Goal: Information Seeking & Learning: Stay updated

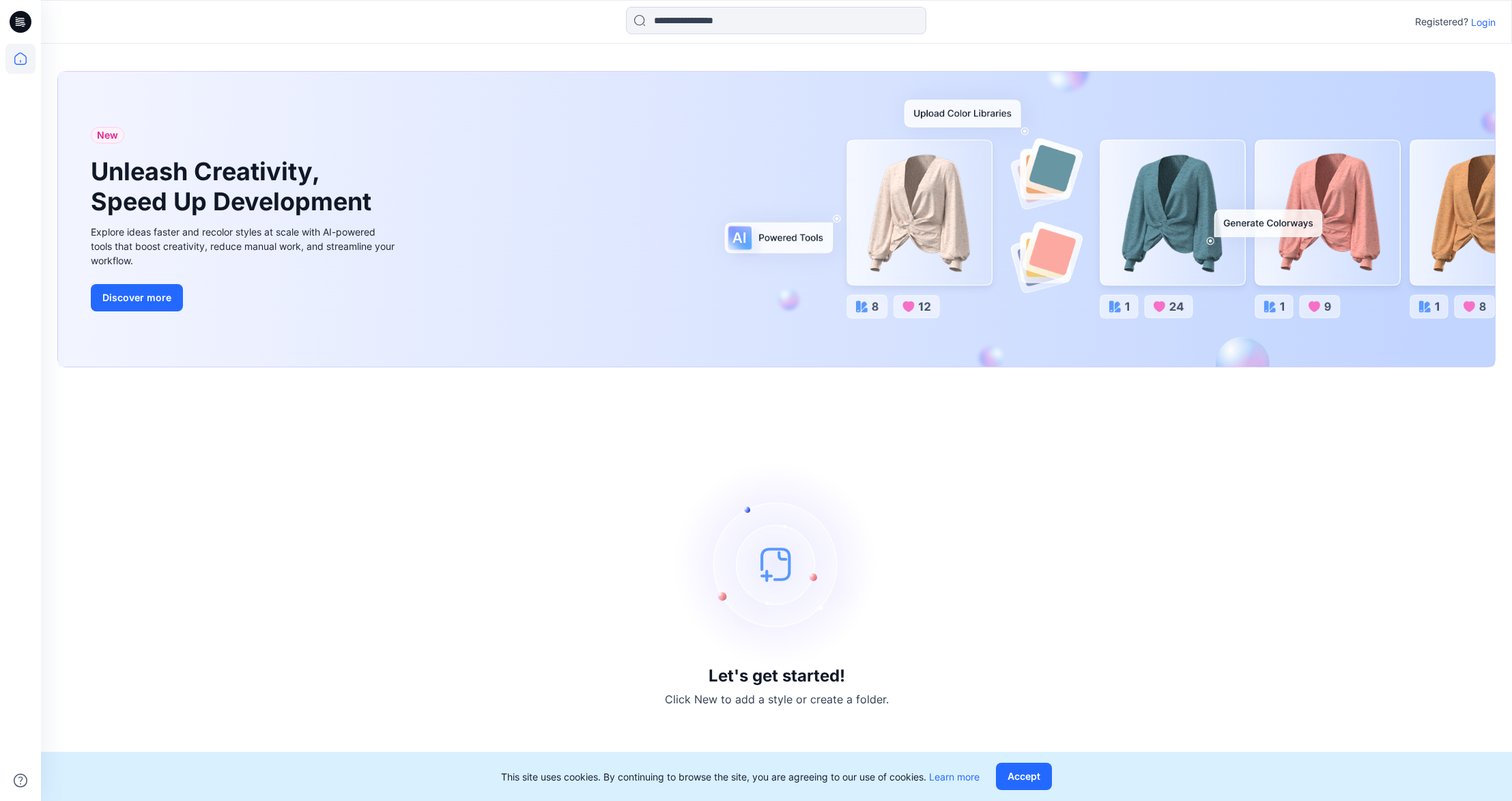
click at [1476, 17] on p "Login" at bounding box center [1483, 22] width 25 height 15
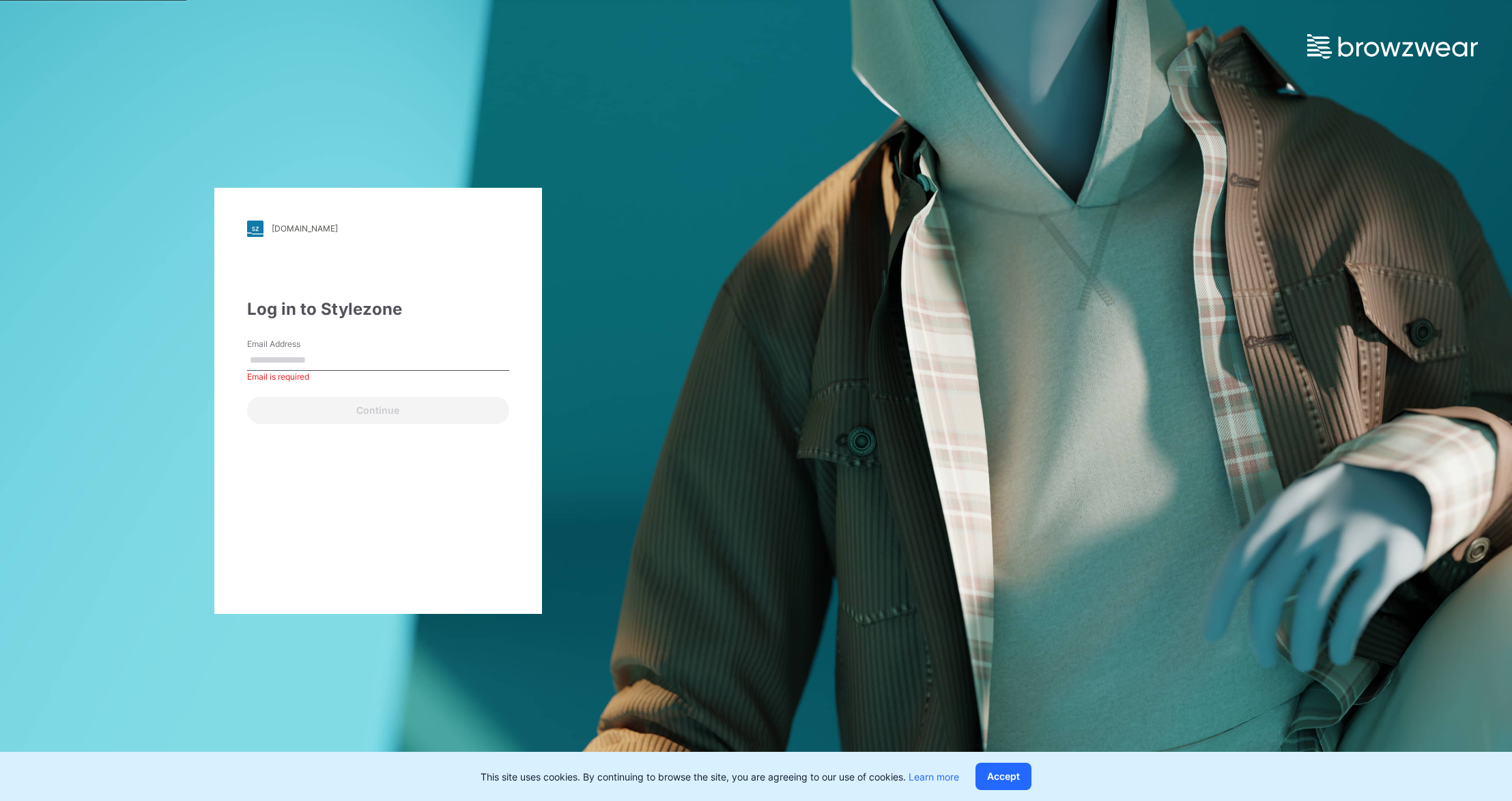
type input "**********"
click at [414, 417] on button "Continue" at bounding box center [377, 411] width 262 height 28
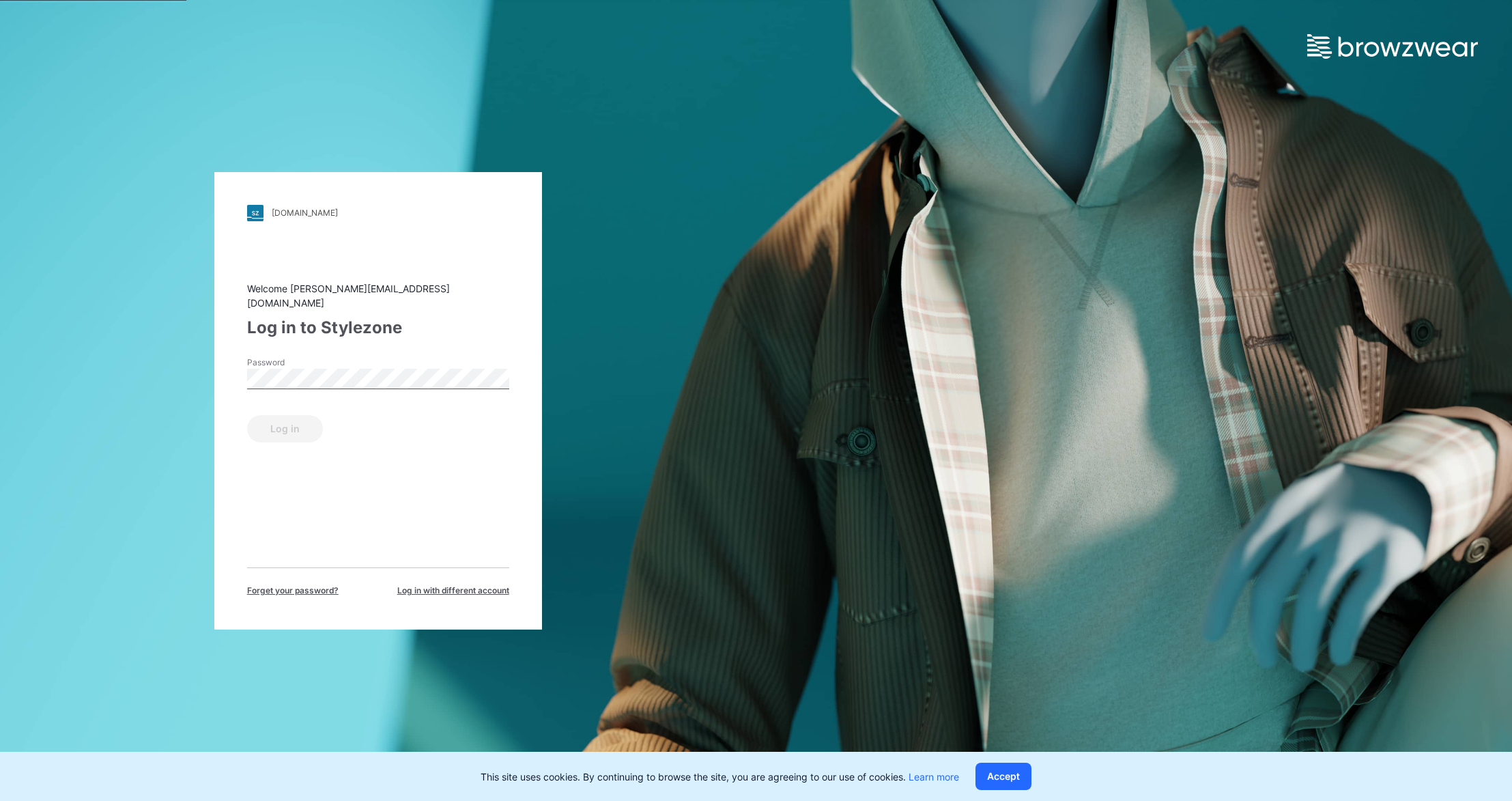
click at [369, 359] on div "Password" at bounding box center [377, 376] width 262 height 41
click at [247, 415] on button "Log in" at bounding box center [285, 429] width 76 height 28
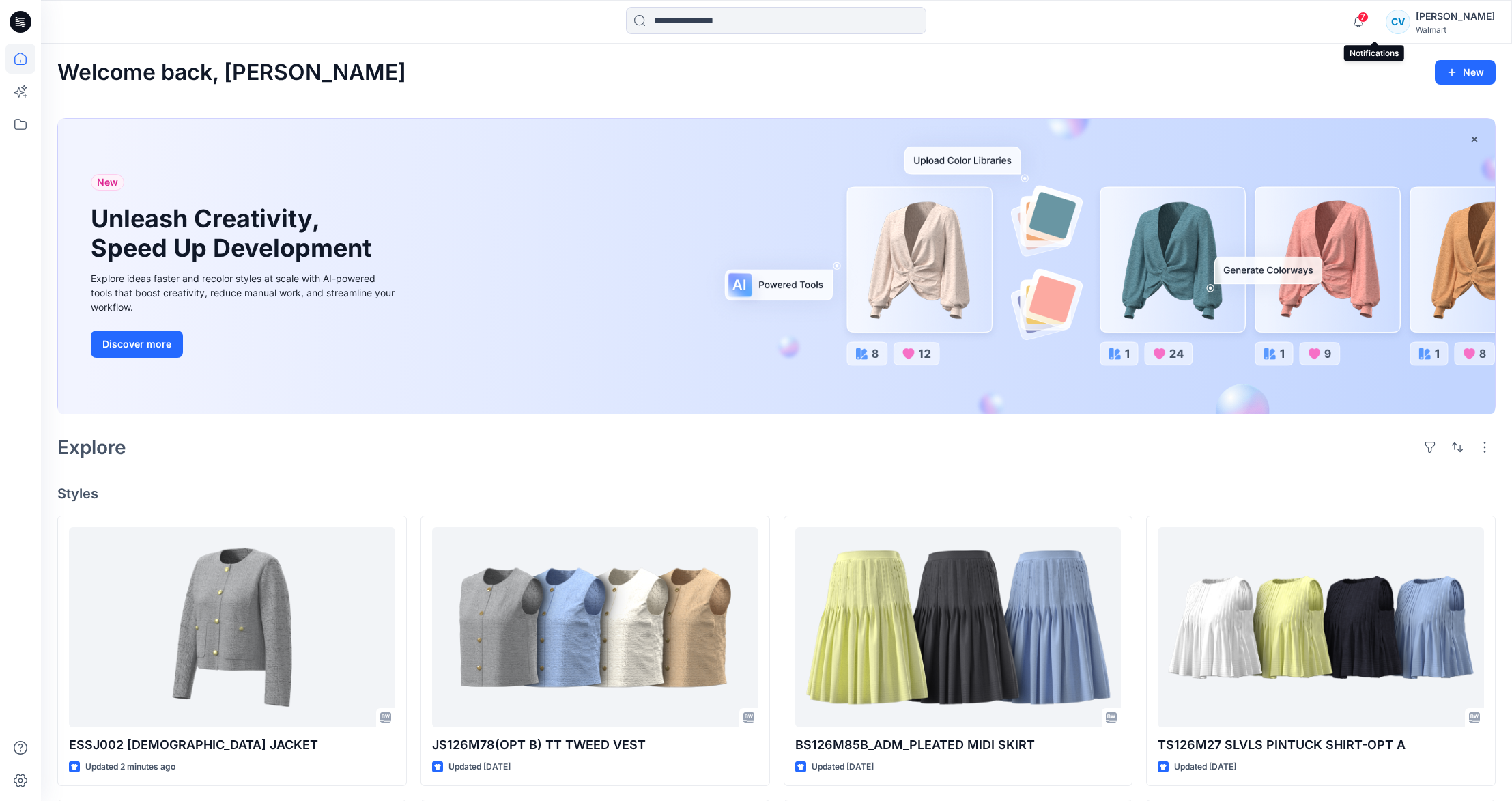
click at [1369, 17] on span "7" at bounding box center [1363, 18] width 11 height 11
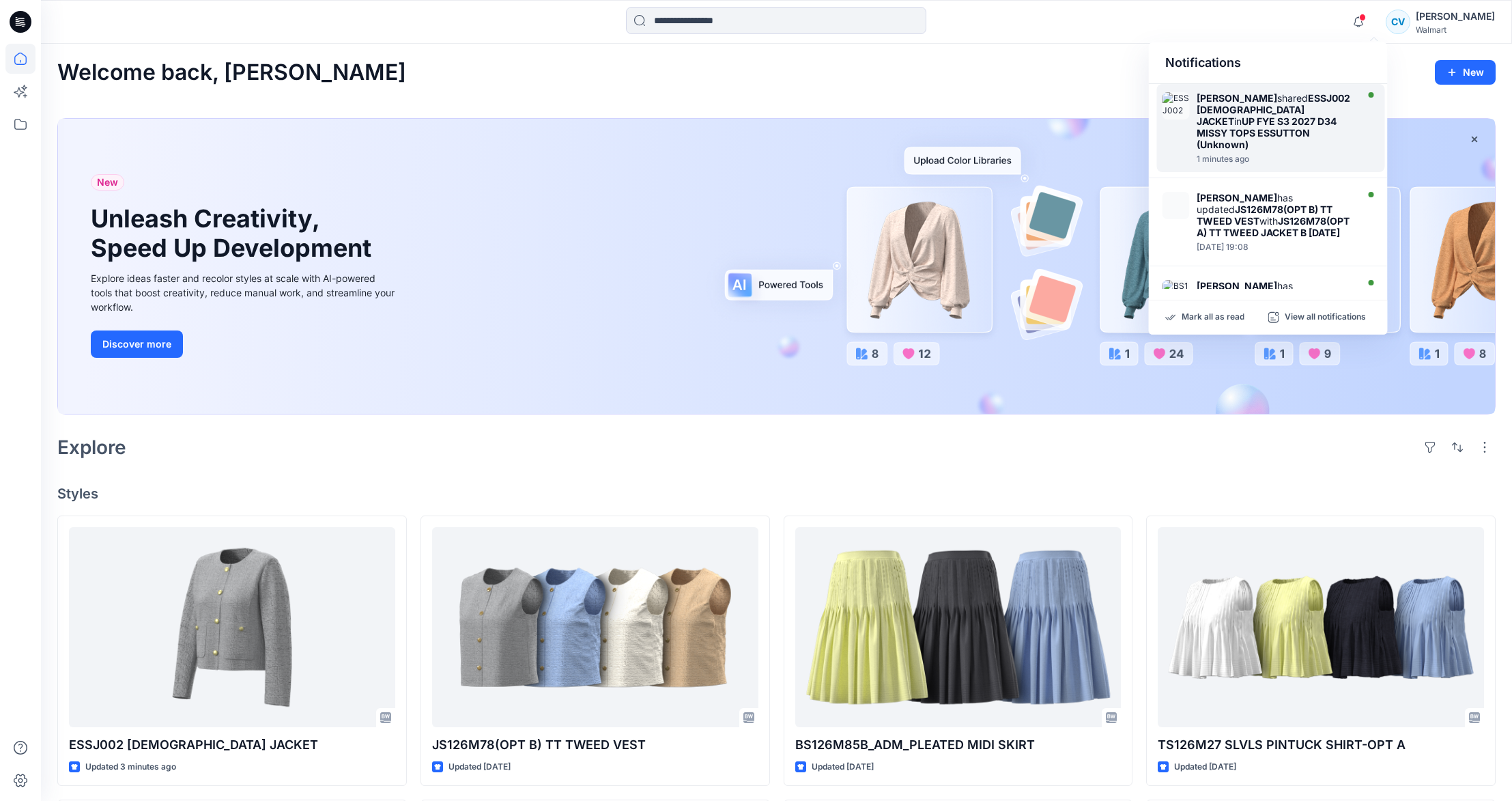
click at [1277, 137] on strong "UP FYE S3 2027 D34 MISSY TOPS ESSUTTON (Unknown)" at bounding box center [1266, 133] width 140 height 35
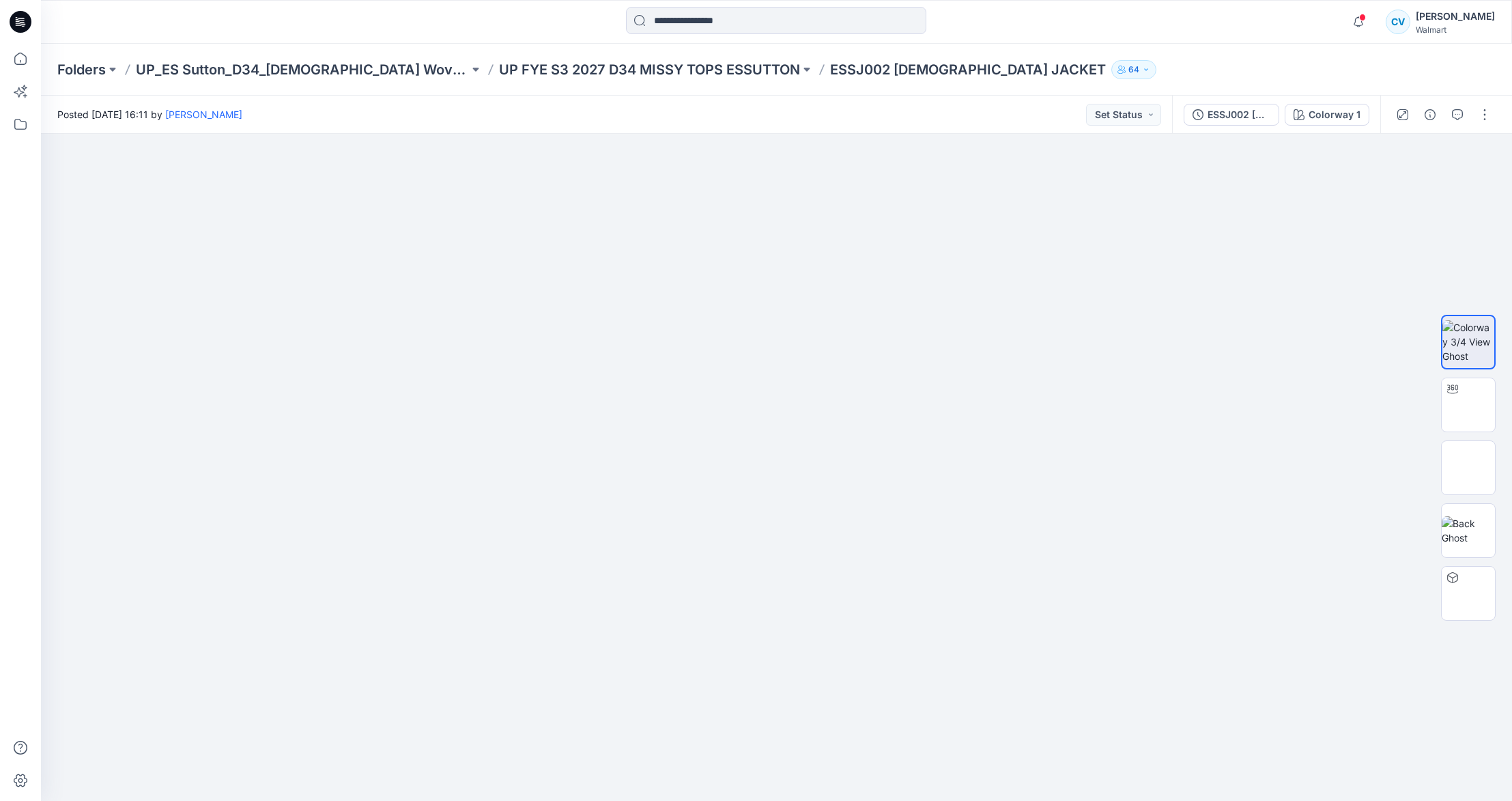
click at [1040, 112] on div "Posted [DATE] 16:11 by [PERSON_NAME] Set Status" at bounding box center [606, 114] width 1131 height 38
click at [1366, 27] on icon "button" at bounding box center [1358, 22] width 26 height 28
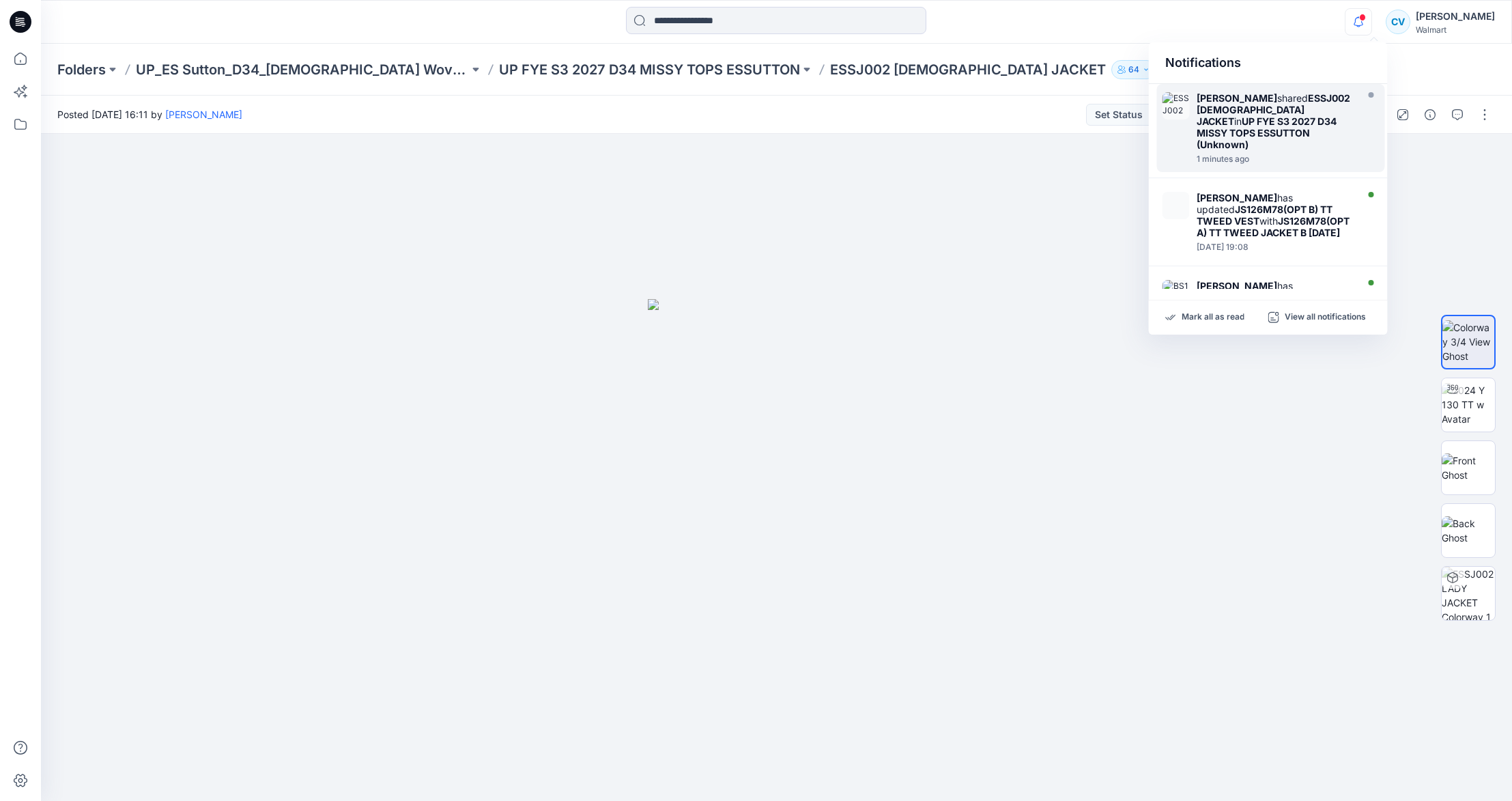
click at [1366, 27] on icon "button" at bounding box center [1358, 22] width 26 height 28
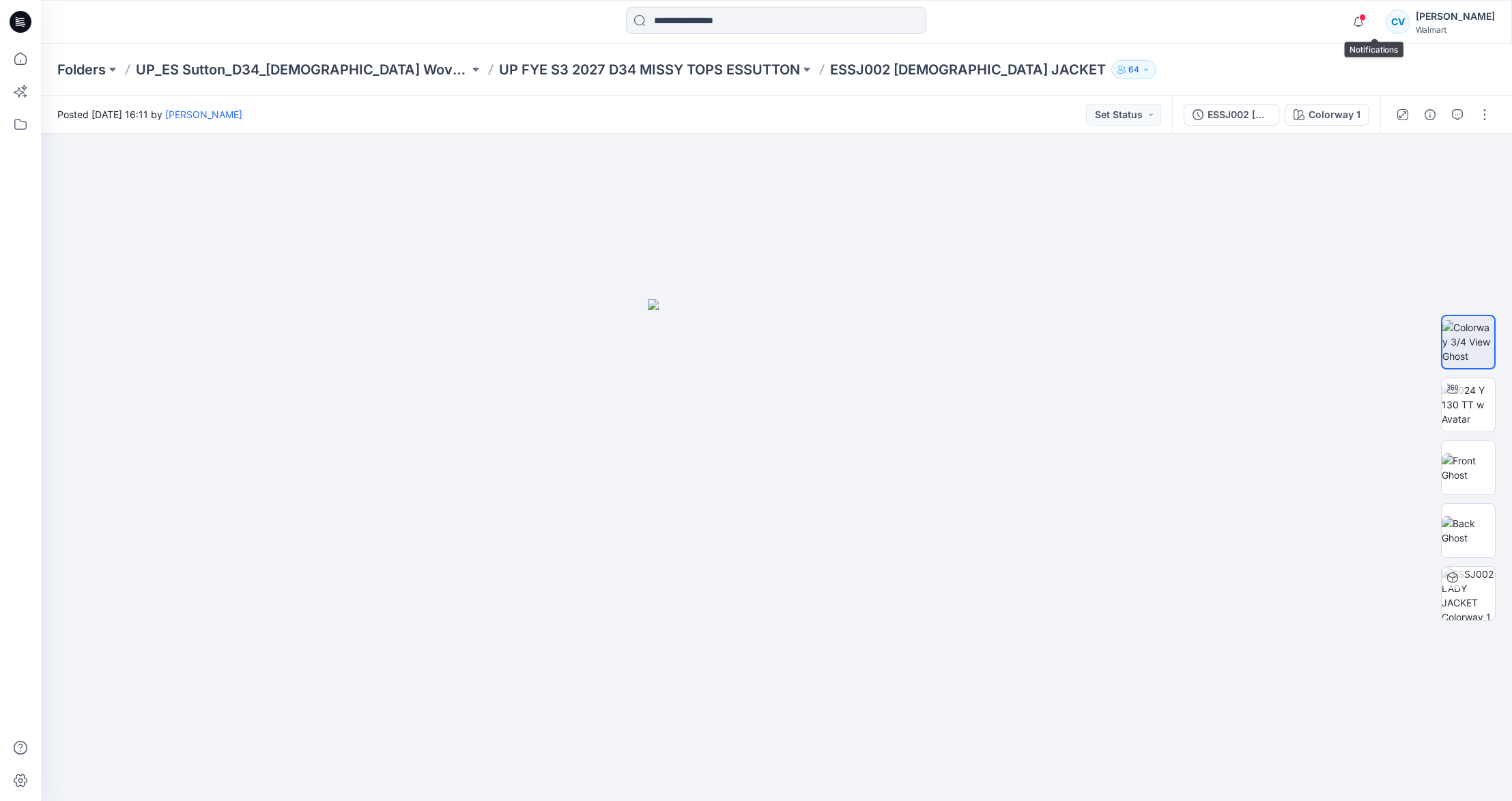
drag, startPoint x: 1302, startPoint y: 73, endPoint x: 1287, endPoint y: 69, distance: 15.5
click at [1302, 72] on div "Folders UP_ES Sutton_D34_[DEMOGRAPHIC_DATA] Woven Tops UP FYE S3 2027 D34 MISSY…" at bounding box center [723, 69] width 1332 height 19
click at [1016, 108] on div "Posted [DATE] 16:11 by [PERSON_NAME] Set Status" at bounding box center [606, 114] width 1131 height 38
click at [1371, 23] on icon "button" at bounding box center [1358, 22] width 26 height 28
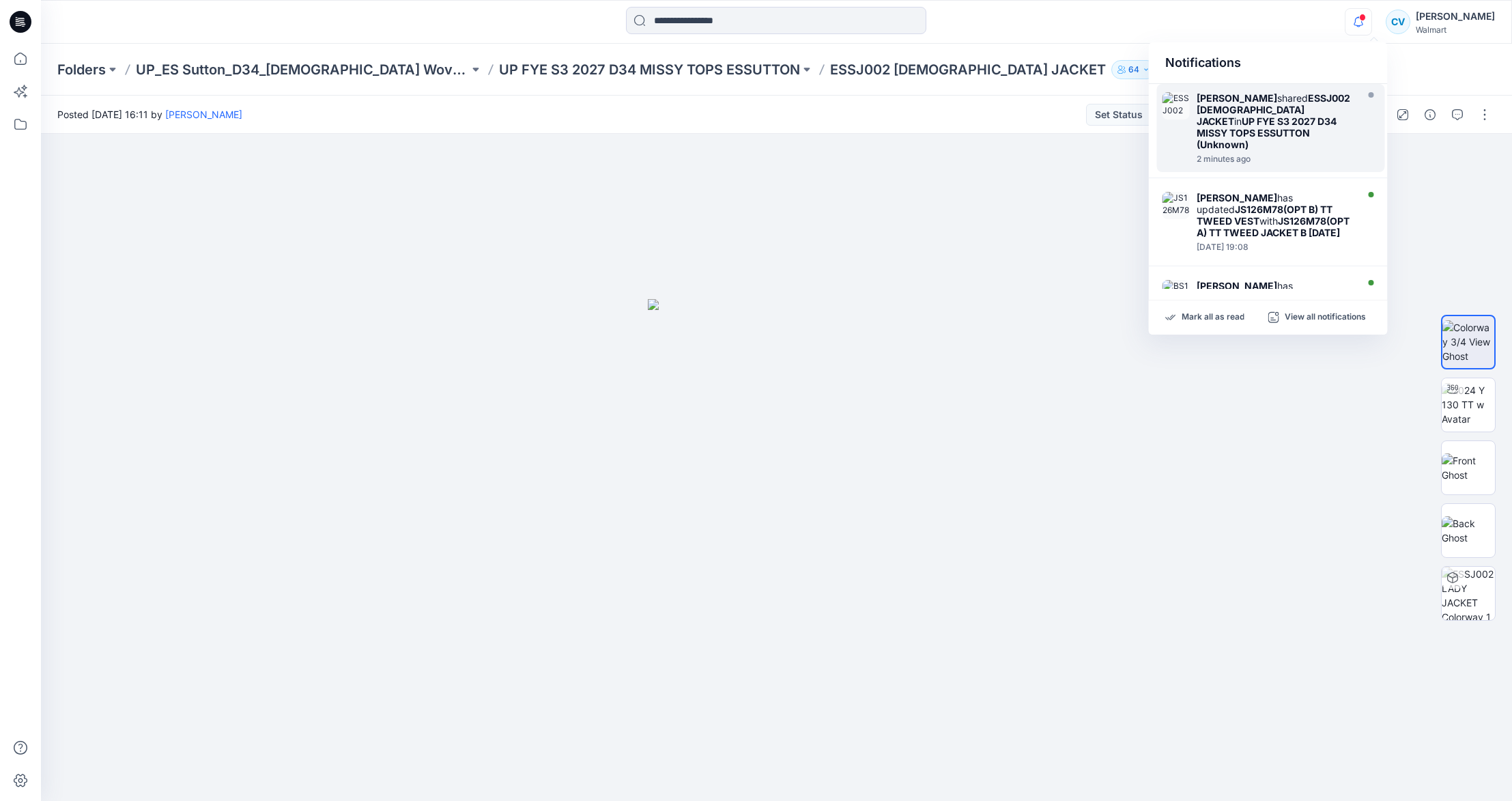
click at [1363, 24] on icon "button" at bounding box center [1358, 22] width 26 height 28
